Goal: Task Accomplishment & Management: Use online tool/utility

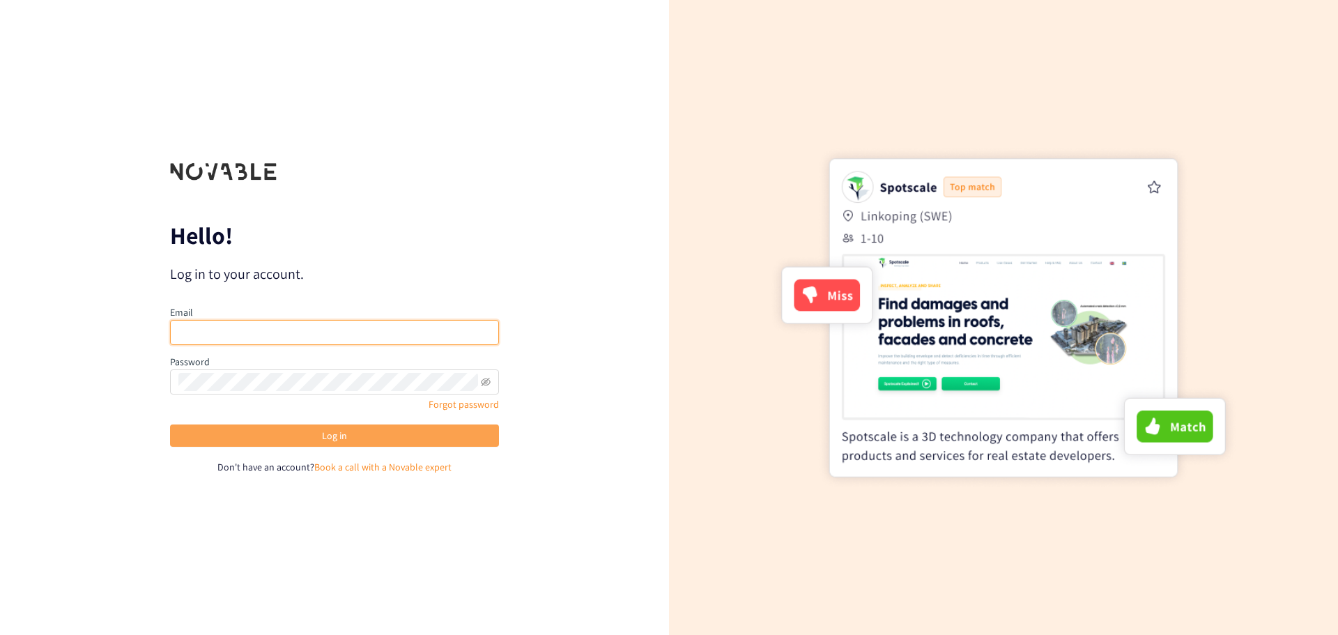
type input "[PERSON_NAME][EMAIL_ADDRESS][DOMAIN_NAME]"
click at [375, 445] on button "Log in" at bounding box center [334, 435] width 329 height 22
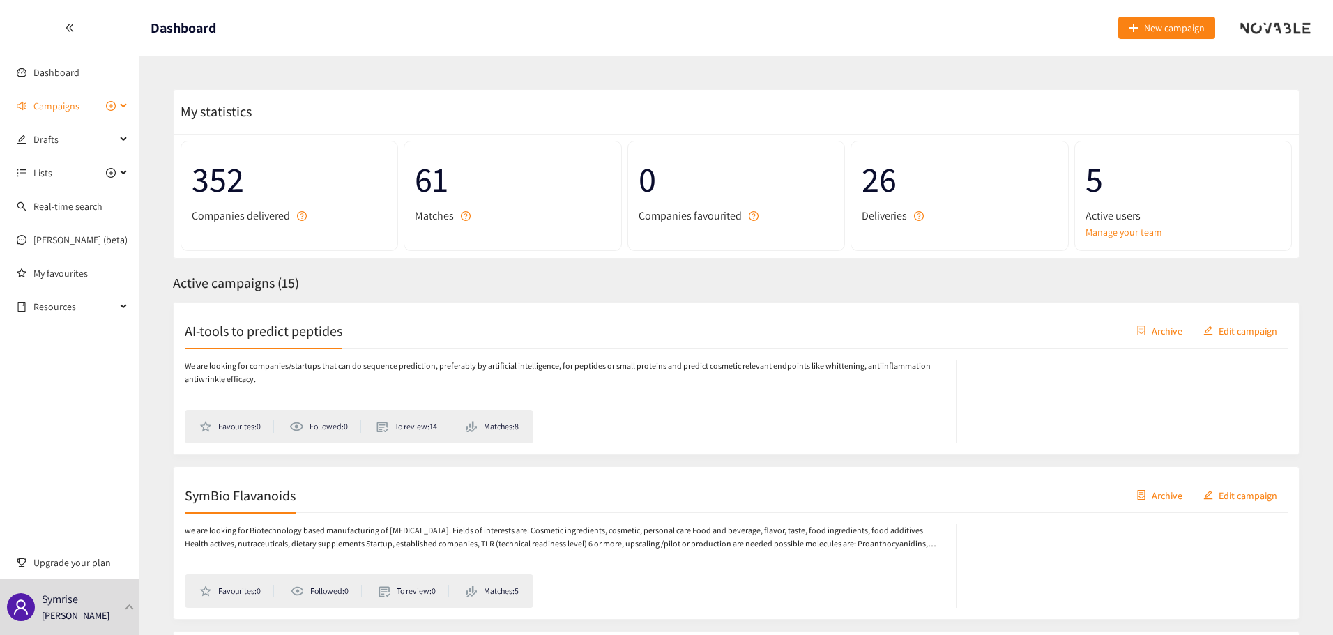
click at [123, 106] on icon at bounding box center [124, 106] width 7 height 0
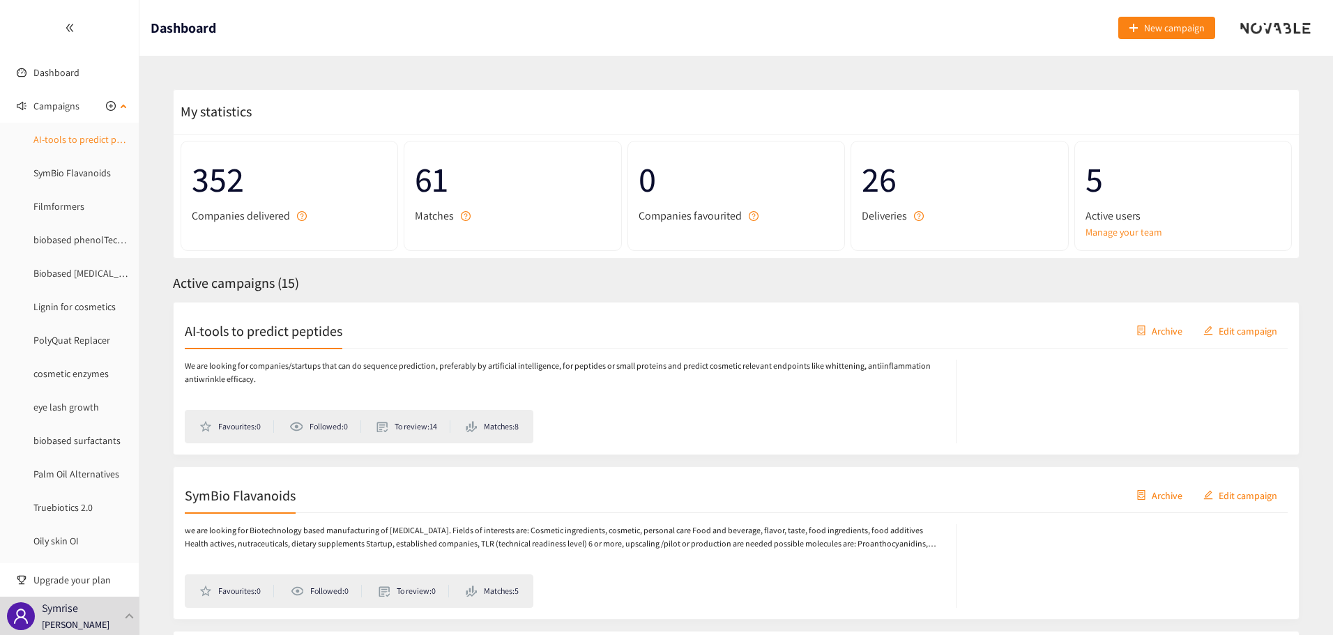
click at [83, 135] on link "AI-tools to predict peptides" at bounding box center [90, 139] width 114 height 13
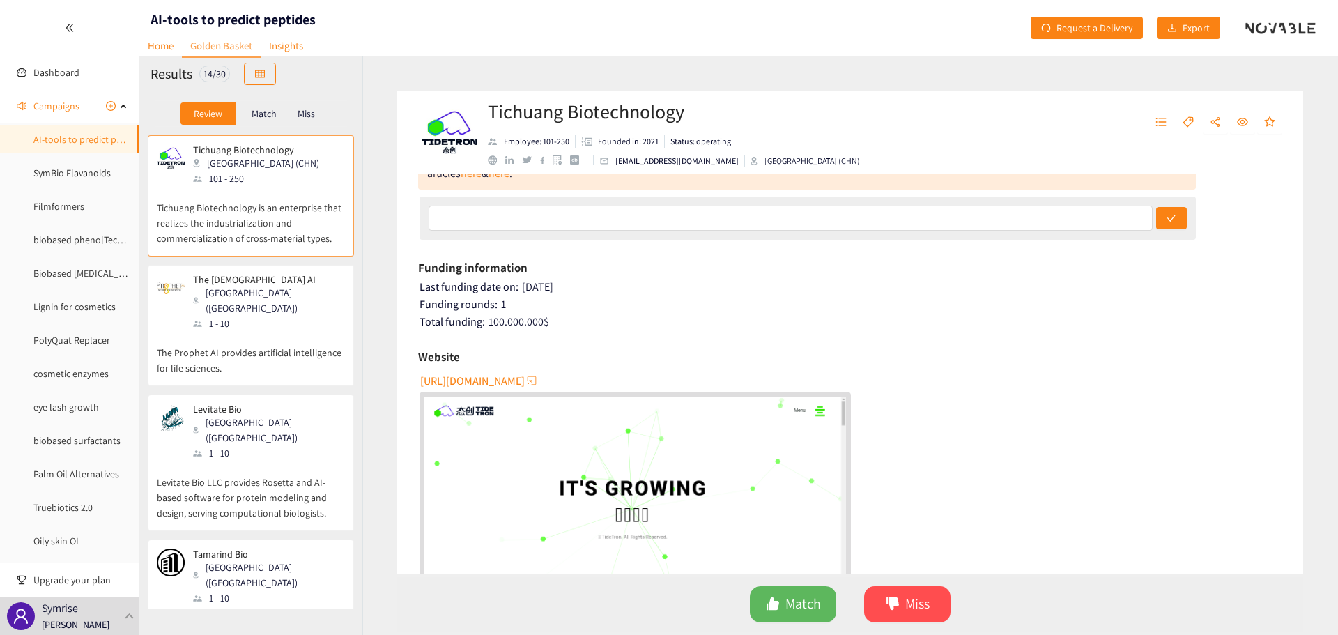
scroll to position [114, 0]
click at [326, 306] on div "The [DEMOGRAPHIC_DATA] AI Milan ([GEOGRAPHIC_DATA]) 1 - 10" at bounding box center [251, 302] width 188 height 57
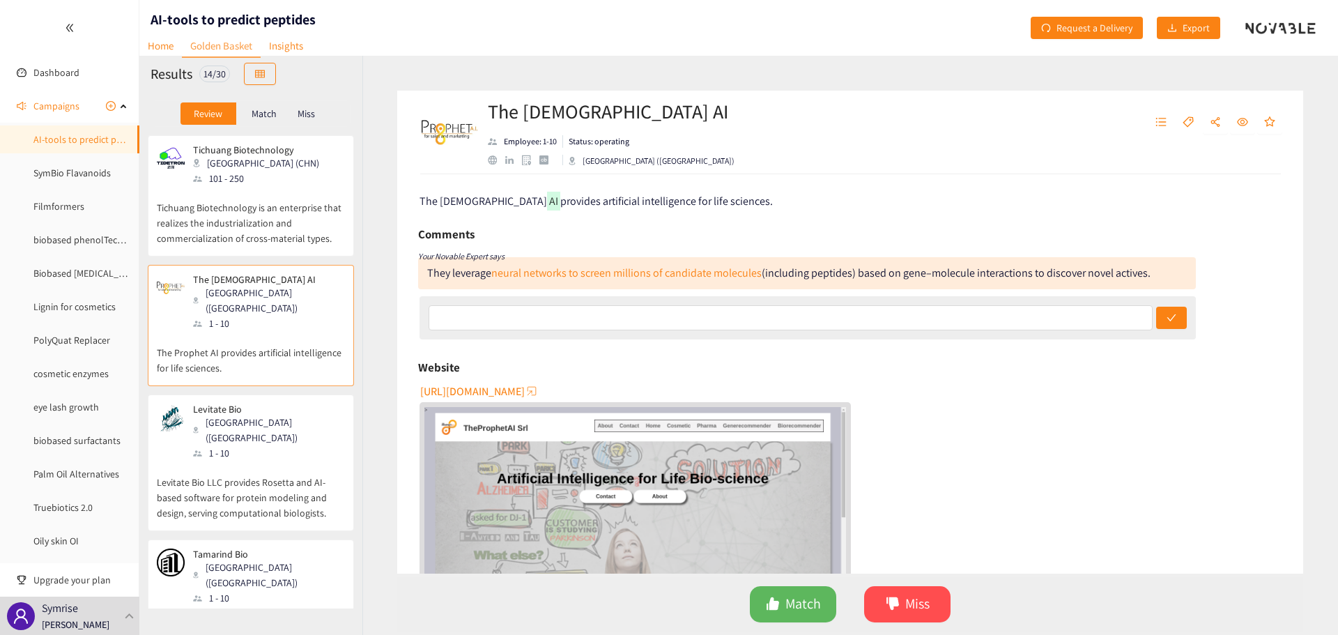
scroll to position [0, 0]
click at [263, 215] on p "Tichuang Biotechnology is an enterprise that realizes the industrialization and…" at bounding box center [251, 216] width 188 height 60
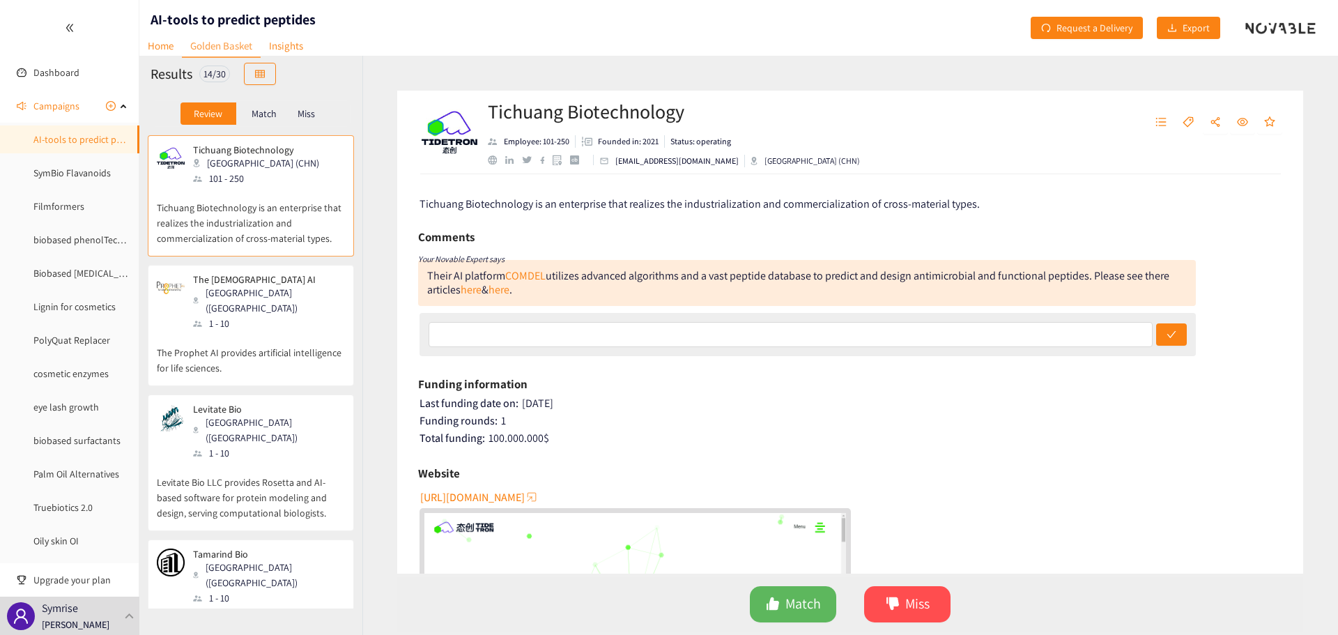
click at [518, 496] on span "[URL][DOMAIN_NAME]" at bounding box center [472, 497] width 105 height 17
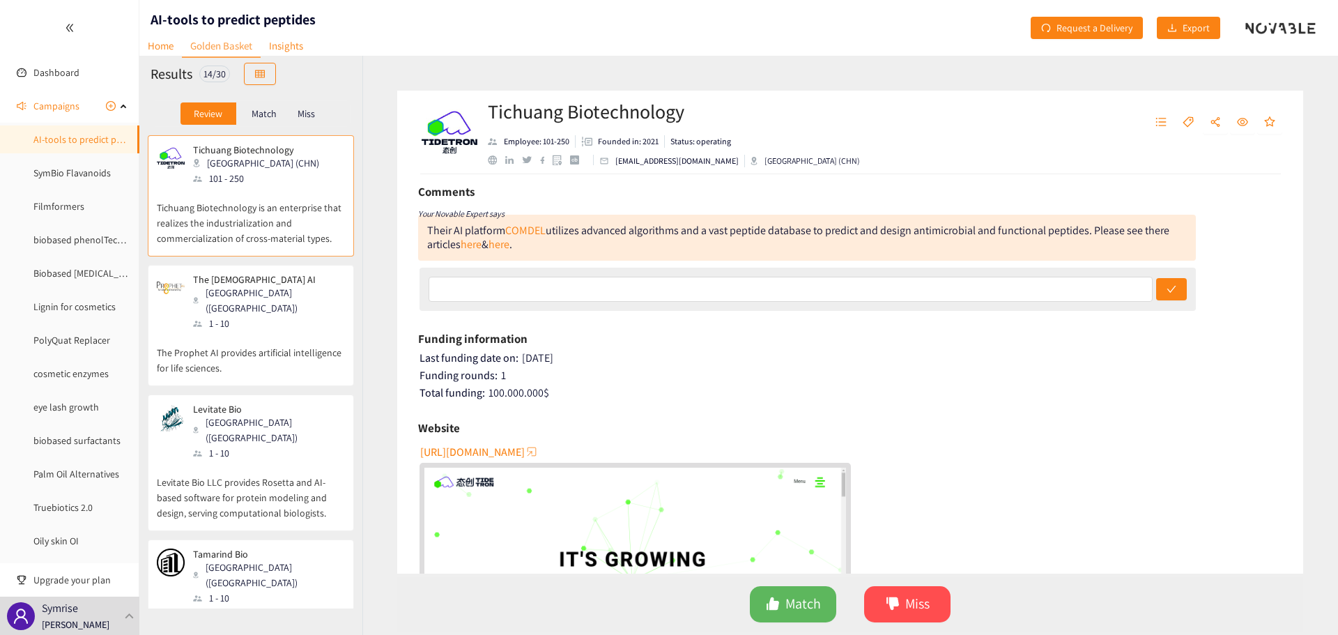
scroll to position [70, 0]
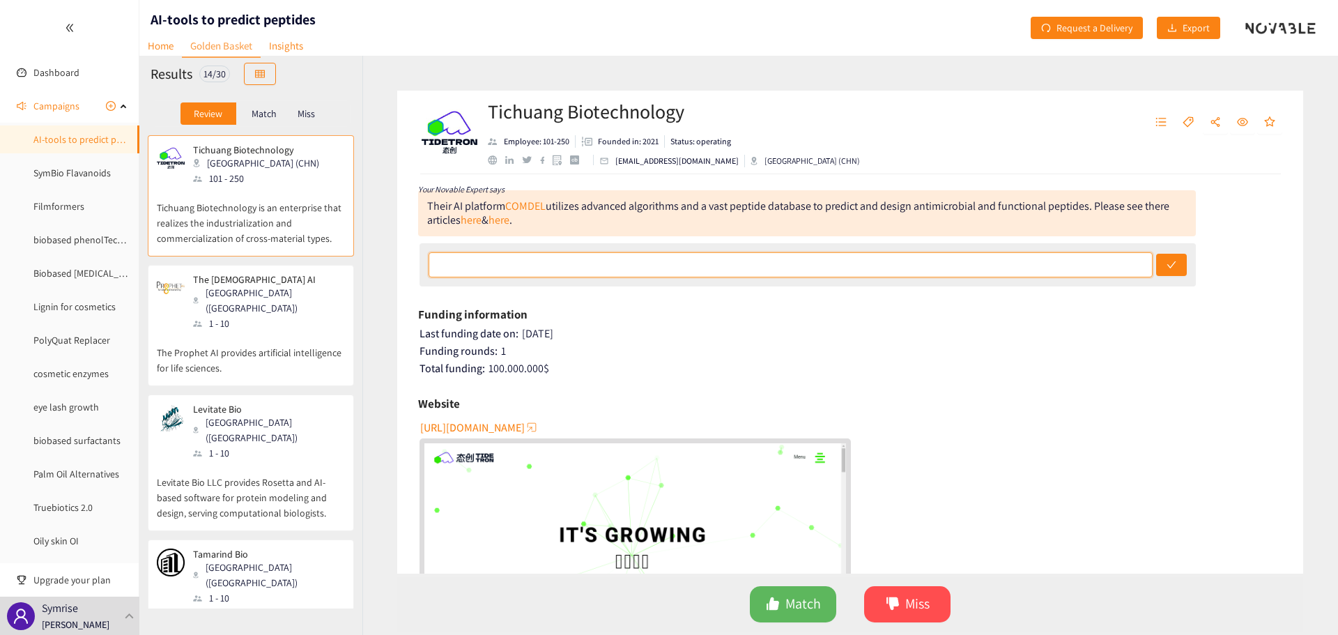
click at [643, 263] on input "text" at bounding box center [791, 264] width 725 height 25
click at [528, 255] on input "text" at bounding box center [791, 264] width 725 height 25
type input "Focus on AMPs, located in [GEOGRAPHIC_DATA] - they claim to have a production p…"
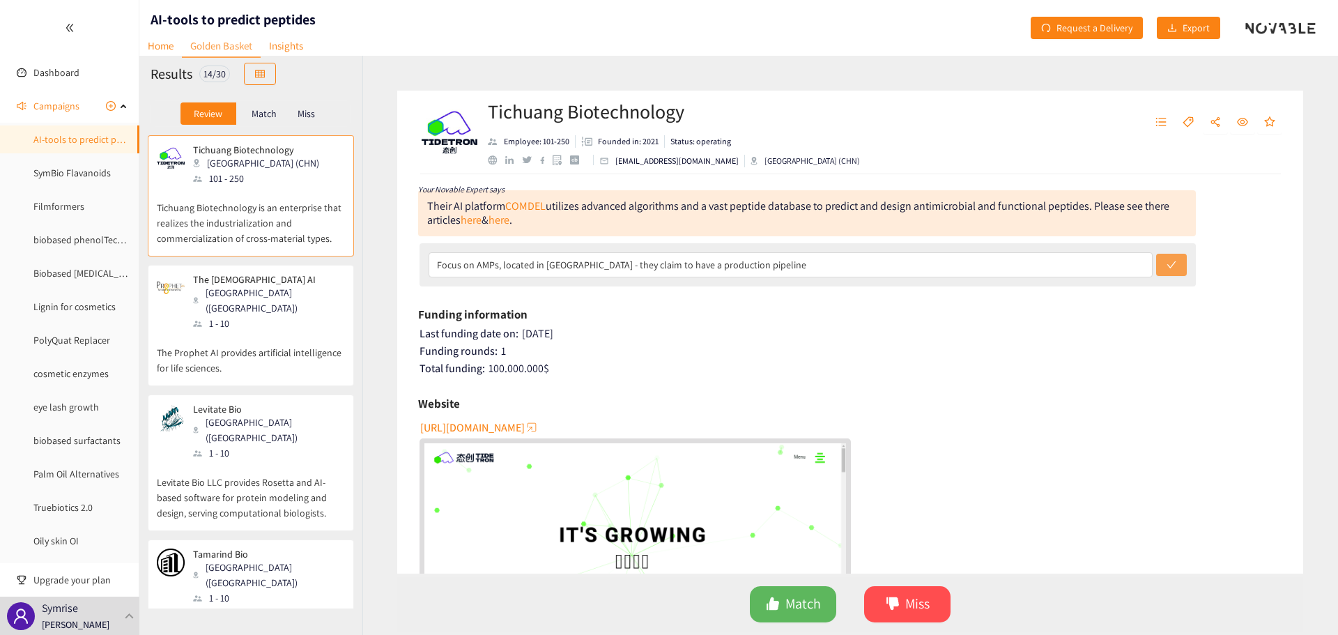
click at [1168, 267] on icon "check" at bounding box center [1172, 265] width 10 height 10
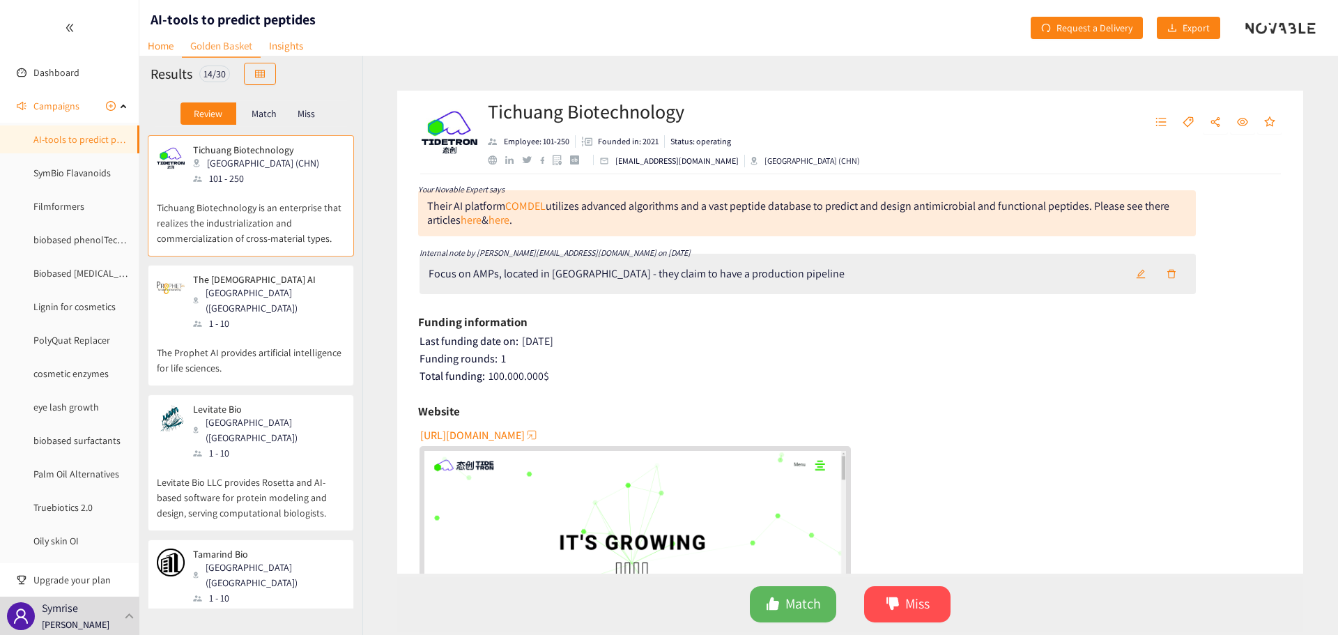
scroll to position [139, 0]
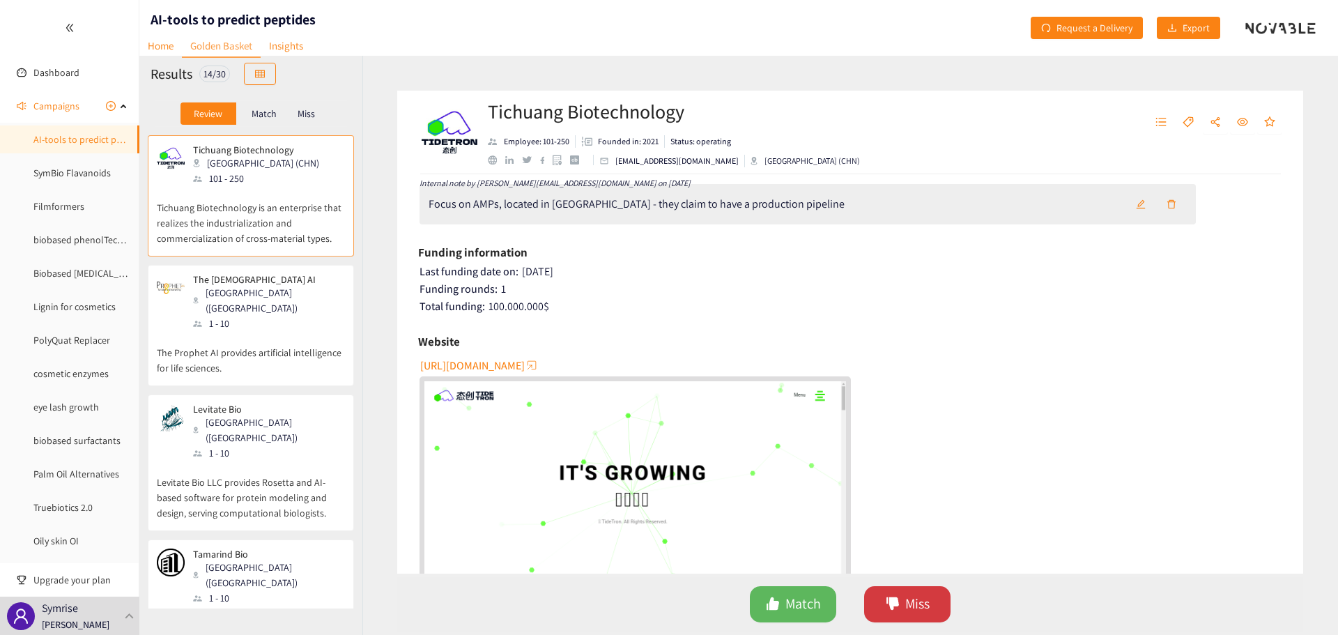
click at [881, 594] on button "Miss" at bounding box center [907, 604] width 86 height 36
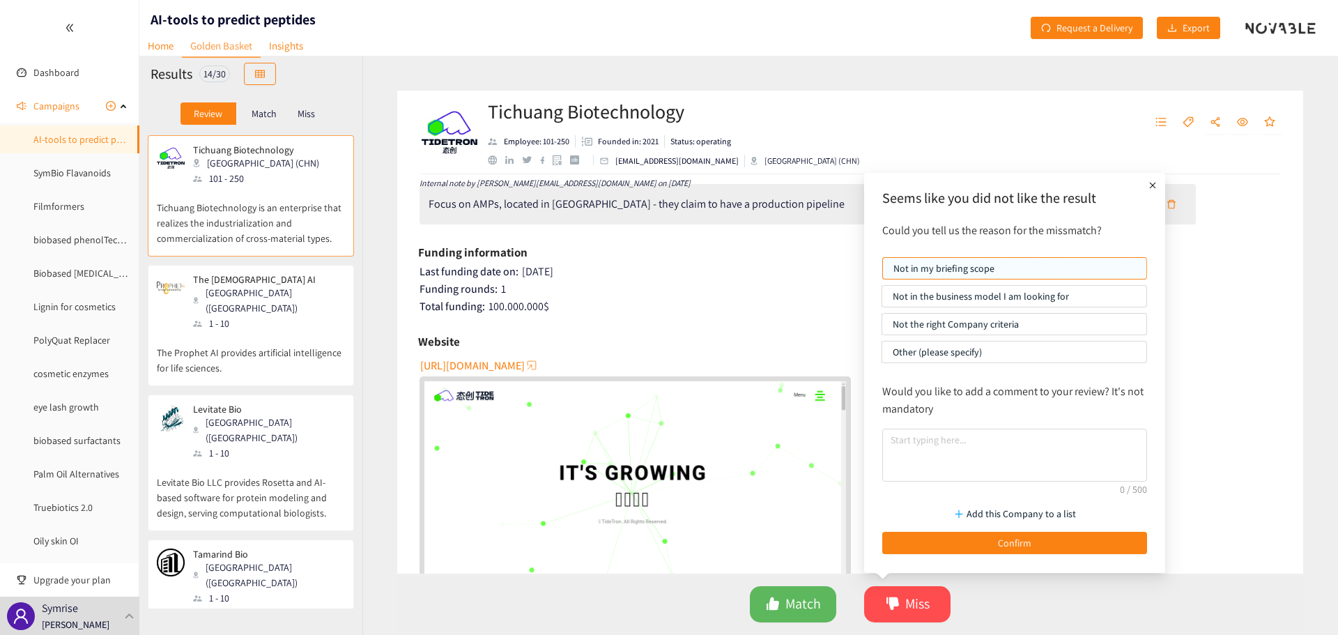
click at [976, 351] on p "Other (please specify)" at bounding box center [1014, 352] width 243 height 21
click at [882, 355] on input "Other (please specify)" at bounding box center [882, 355] width 0 height 0
click at [945, 458] on textarea at bounding box center [1014, 455] width 265 height 53
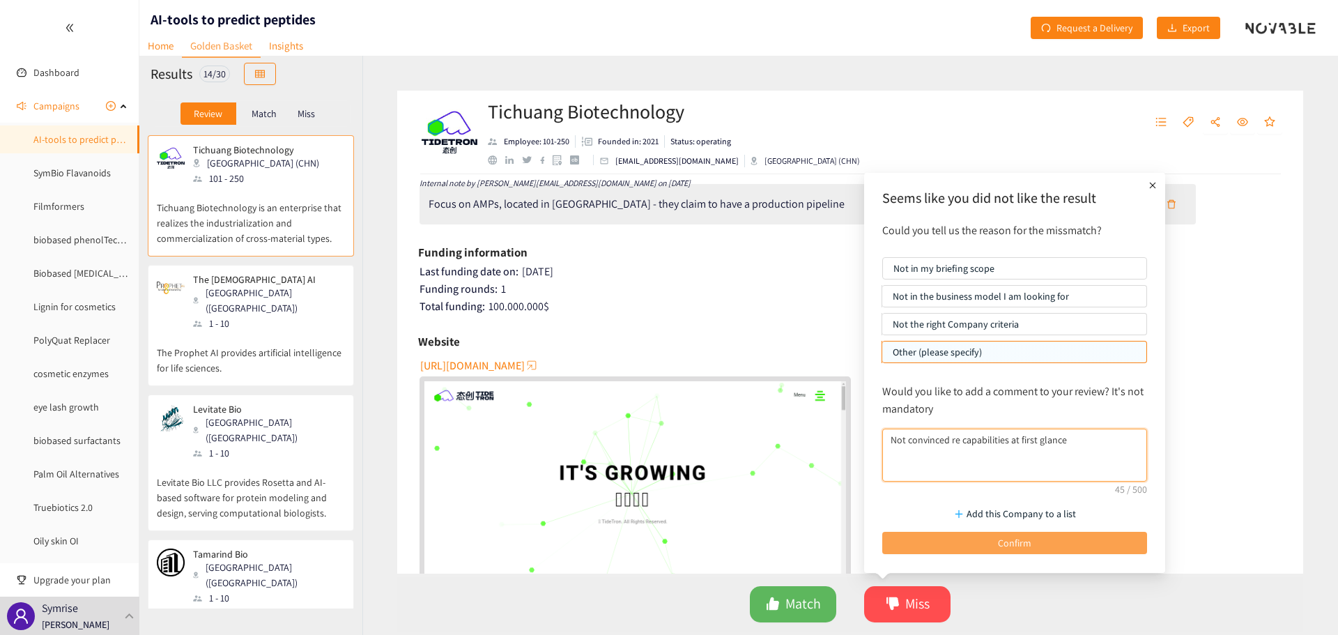
type textarea "Not convinced re capabilities at first glance"
click at [967, 542] on button "Confirm" at bounding box center [1014, 543] width 265 height 22
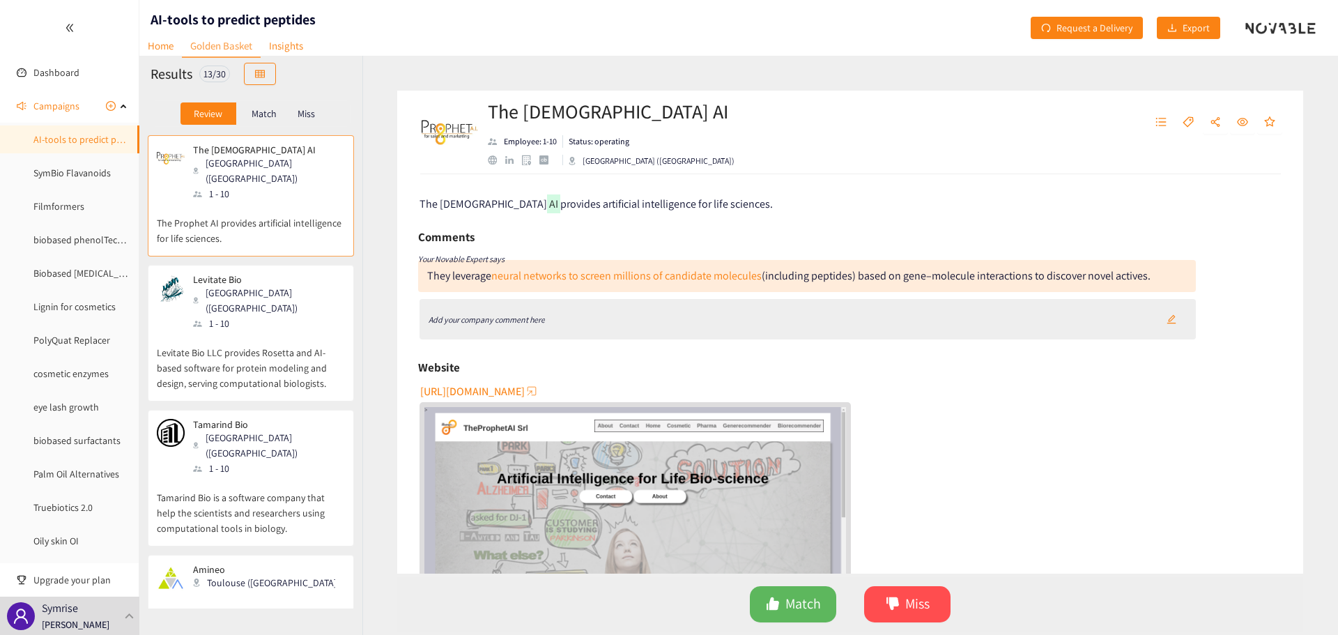
click at [525, 390] on span "[URL][DOMAIN_NAME]" at bounding box center [472, 391] width 105 height 17
click at [812, 612] on span "Match" at bounding box center [804, 604] width 36 height 22
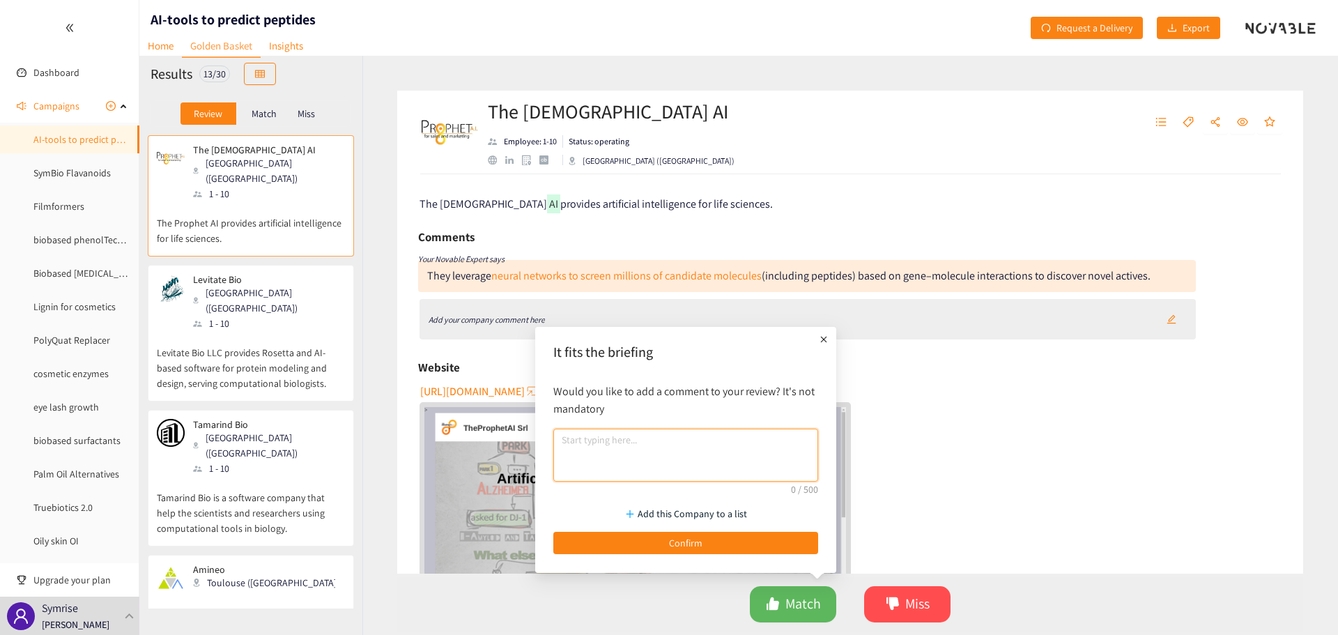
click at [683, 462] on textarea at bounding box center [685, 455] width 265 height 53
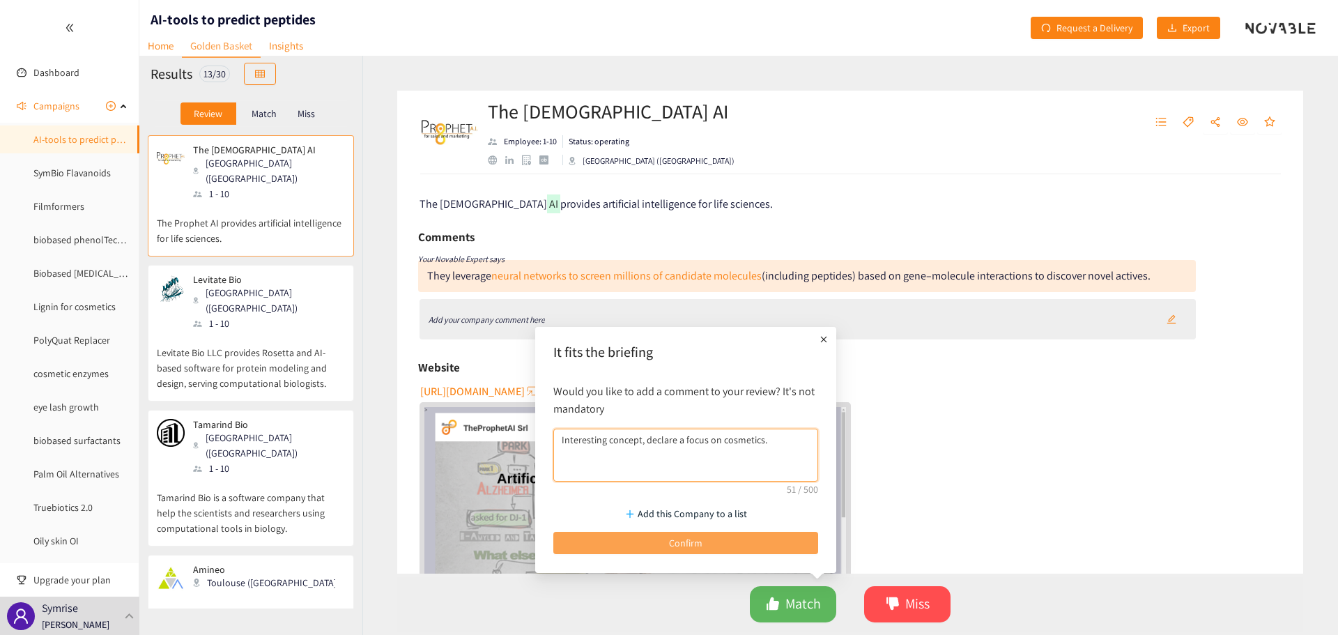
type textarea "Interesting concept, declare a focus on cosmetics."
click at [705, 541] on button "Confirm" at bounding box center [685, 543] width 265 height 22
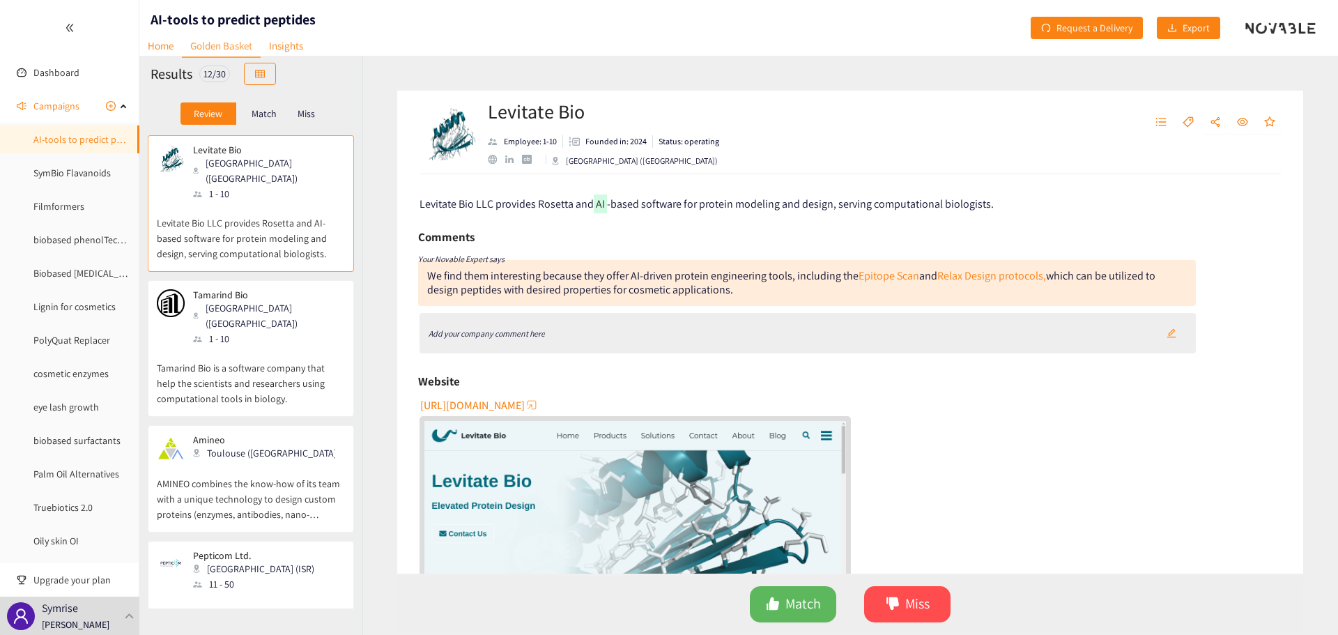
click at [492, 408] on span "[URL][DOMAIN_NAME]" at bounding box center [472, 405] width 105 height 17
click at [898, 602] on icon "dislike" at bounding box center [893, 603] width 13 height 13
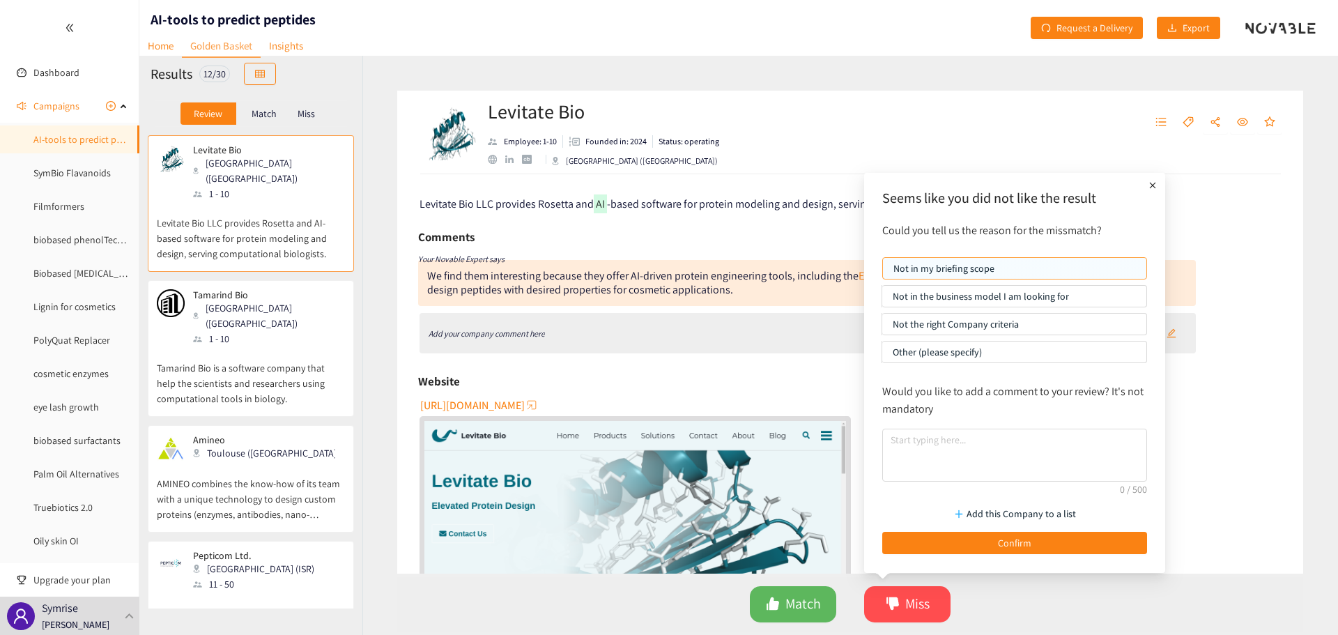
click at [981, 271] on p "Not in my briefing scope" at bounding box center [1015, 268] width 243 height 21
click at [883, 272] on input "Not in my briefing scope" at bounding box center [883, 272] width 0 height 0
click at [956, 452] on textarea at bounding box center [1014, 455] width 265 height 53
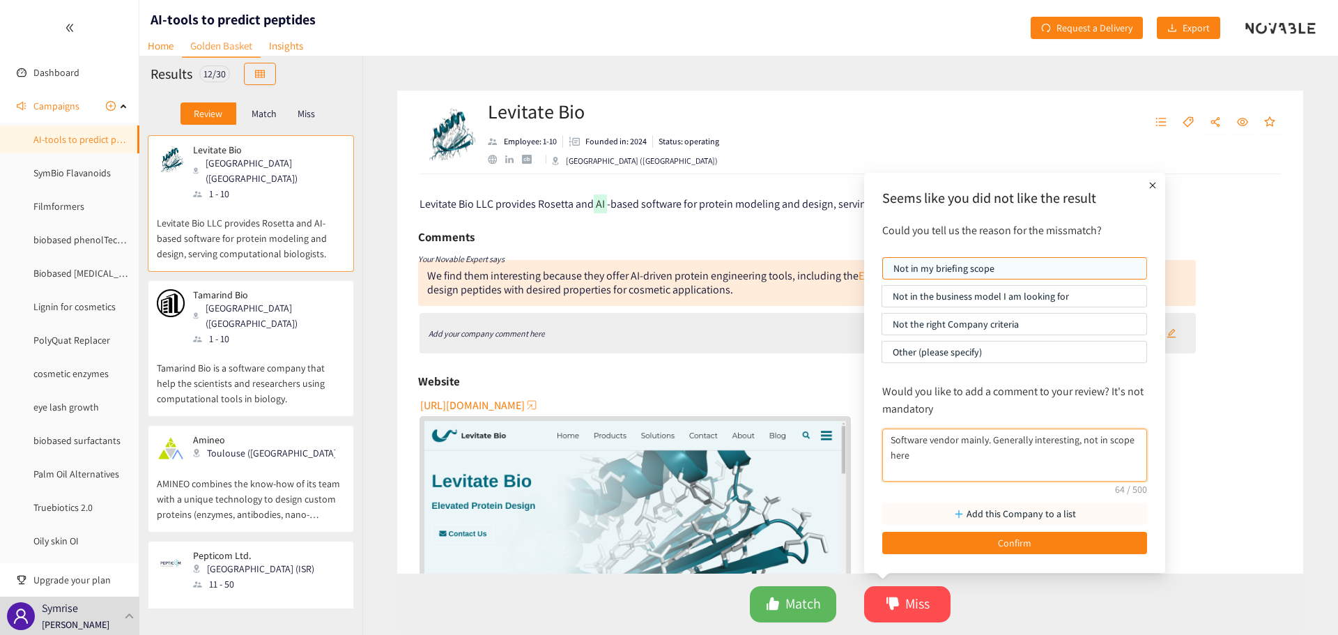
type textarea "Software vendor mainly. Generally interesting, not in scope here"
click at [1000, 514] on p "Add this Company to a list" at bounding box center [1021, 513] width 109 height 15
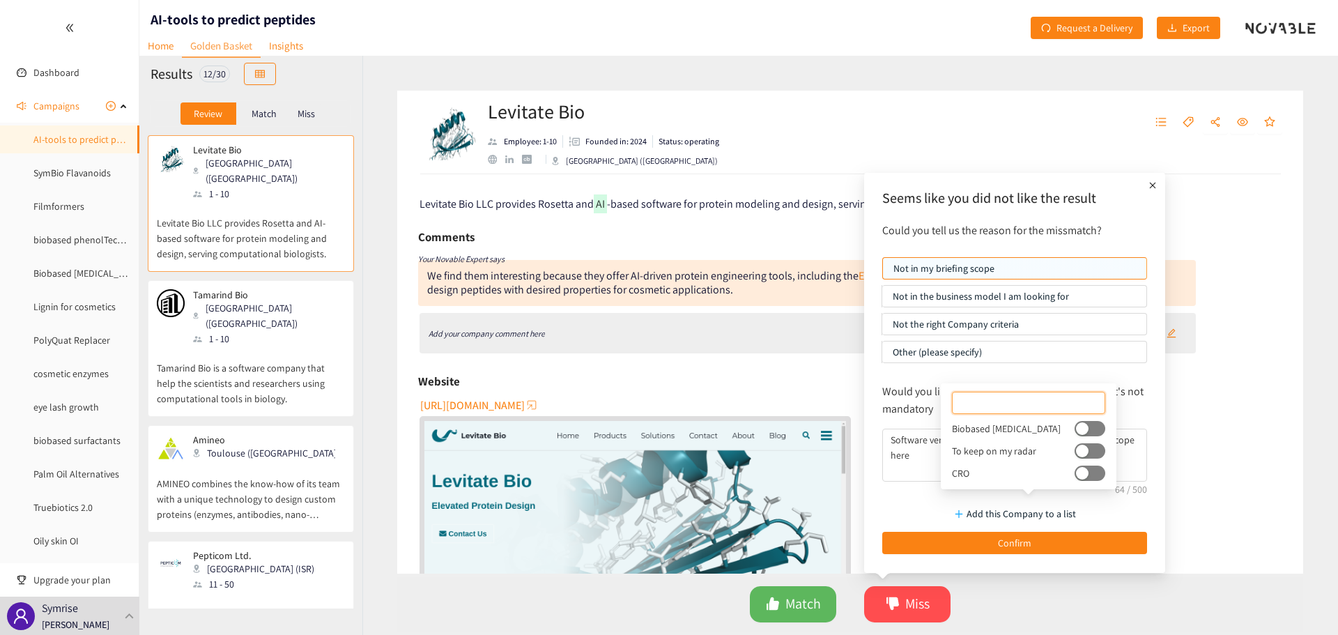
click at [1075, 453] on button "button" at bounding box center [1090, 450] width 31 height 15
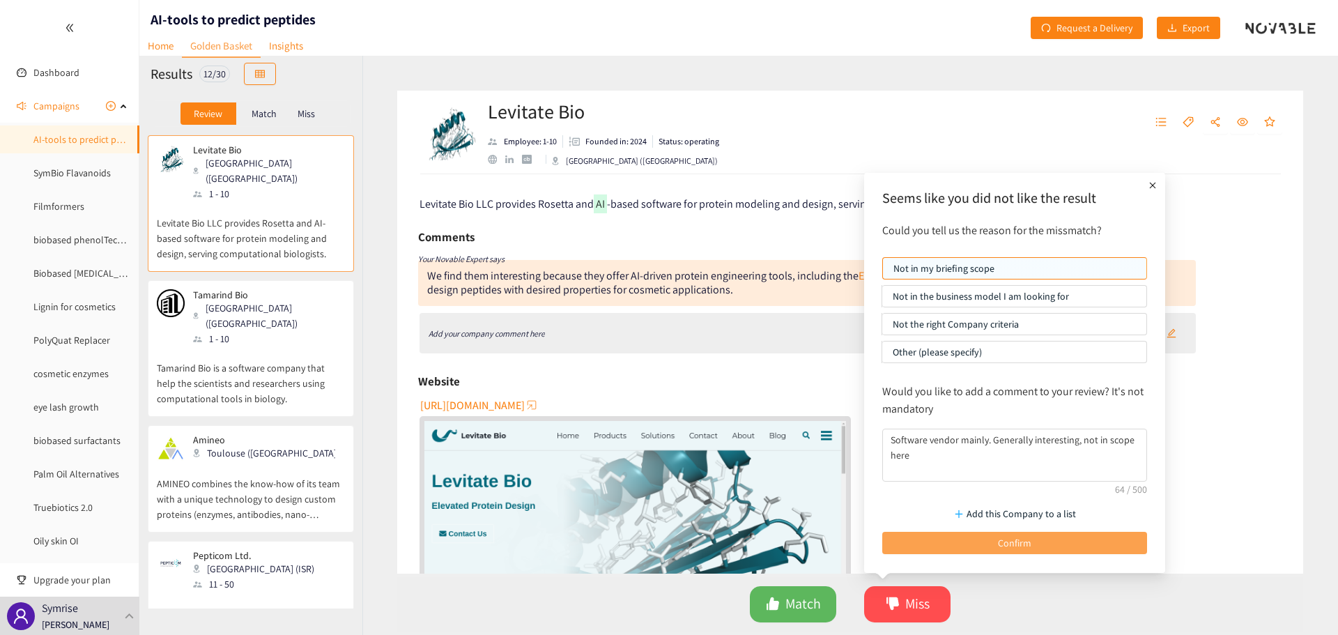
click at [1002, 536] on span "Confirm" at bounding box center [1014, 542] width 33 height 15
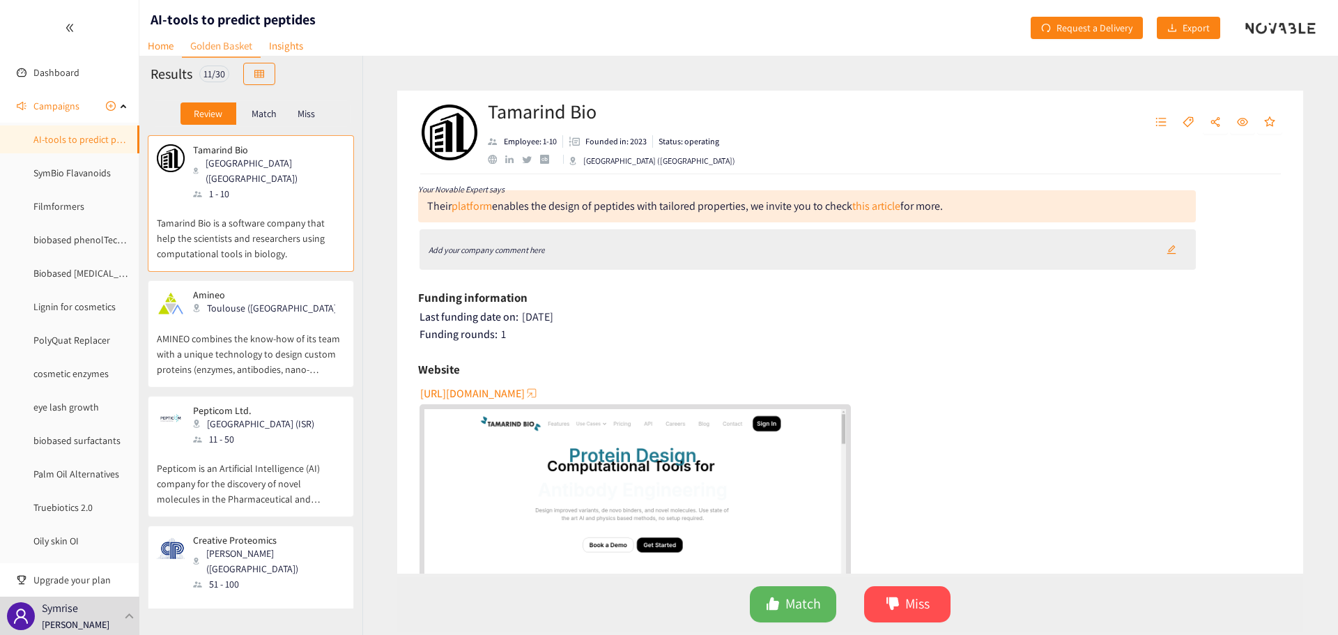
scroll to position [0, 0]
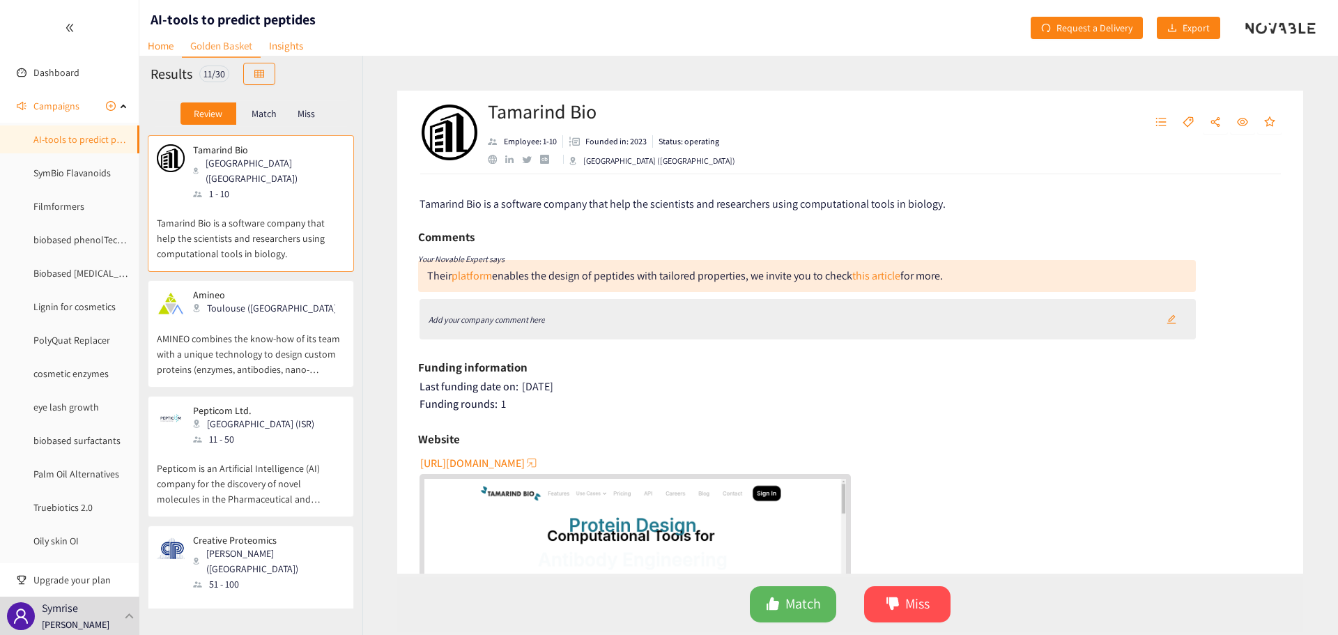
click at [458, 466] on span "[URL][DOMAIN_NAME]" at bounding box center [472, 462] width 105 height 17
click at [891, 586] on button "Miss" at bounding box center [907, 604] width 86 height 36
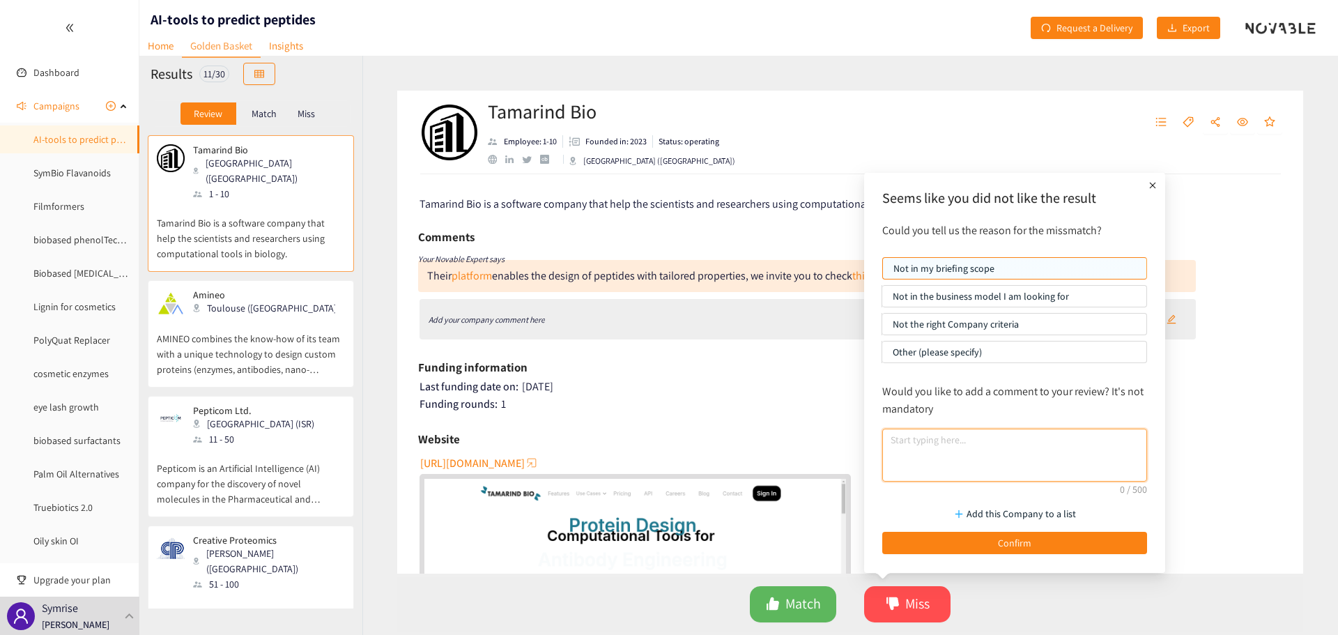
click at [919, 441] on textarea at bounding box center [1014, 455] width 265 height 53
type textarea "Software vendor, interesting, not in scope for this search"
click at [1019, 517] on p "Add this Company to a list" at bounding box center [1021, 513] width 109 height 15
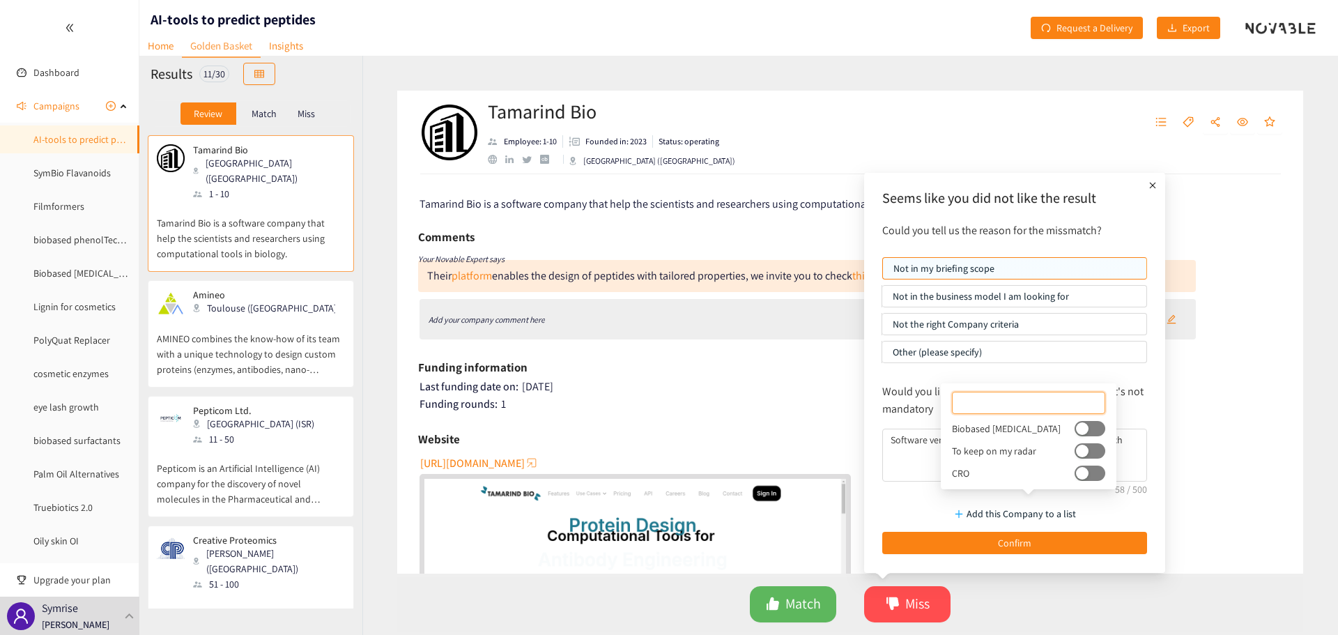
click at [1075, 454] on button "button" at bounding box center [1090, 450] width 31 height 15
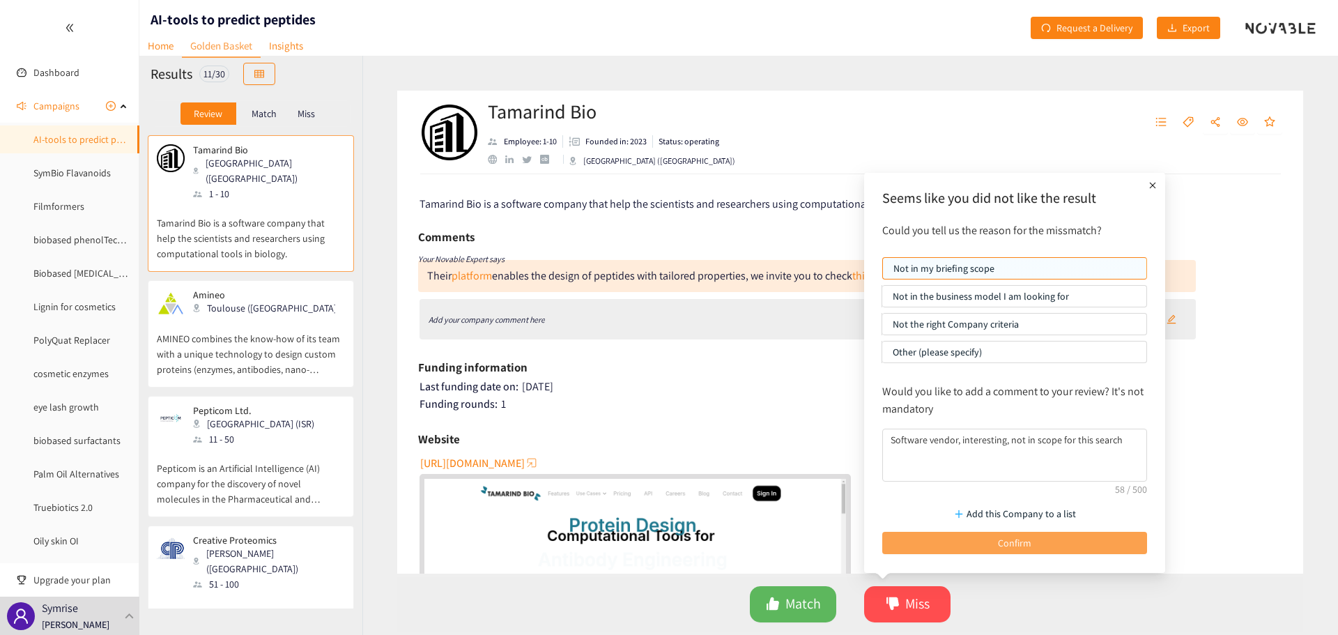
click at [1016, 538] on span "Confirm" at bounding box center [1014, 542] width 33 height 15
